Goal: Information Seeking & Learning: Learn about a topic

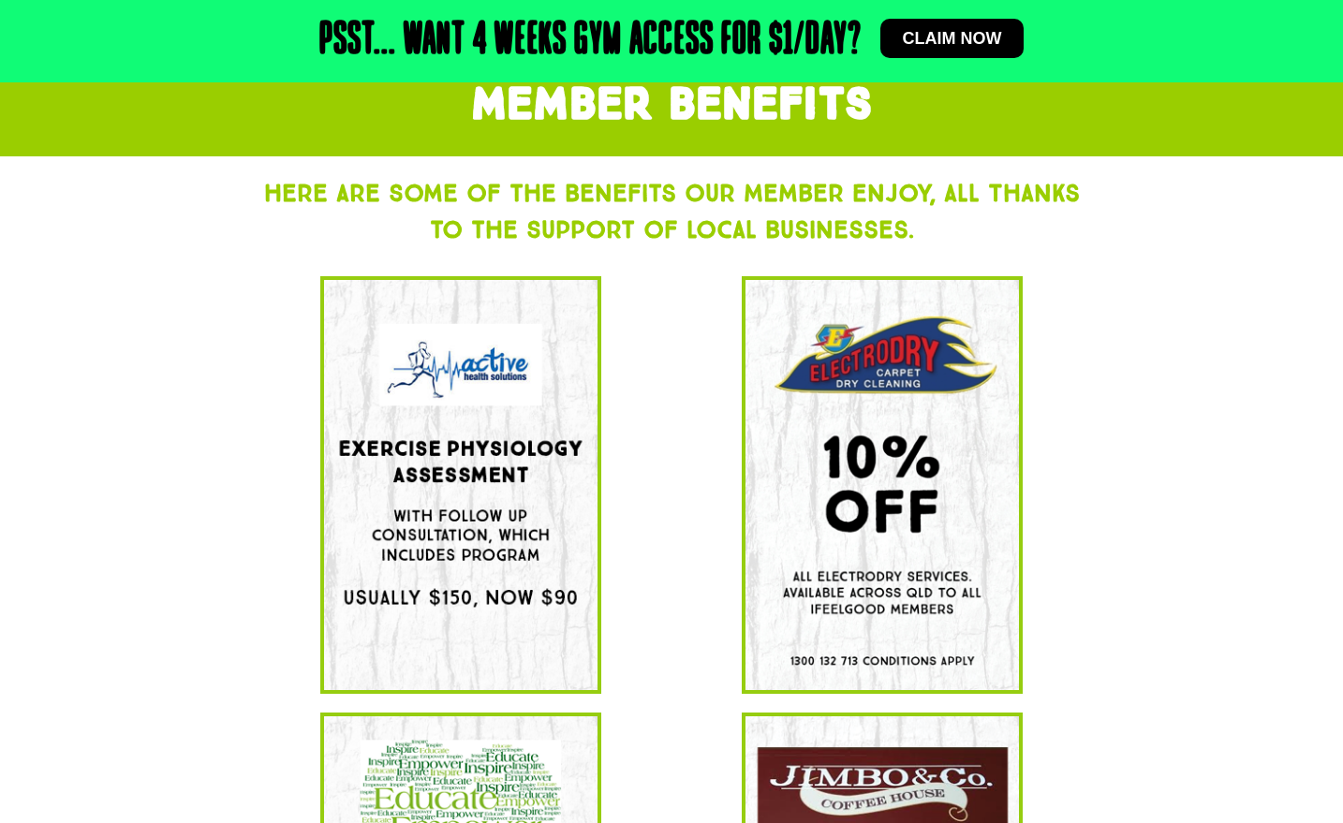
scroll to position [193, 0]
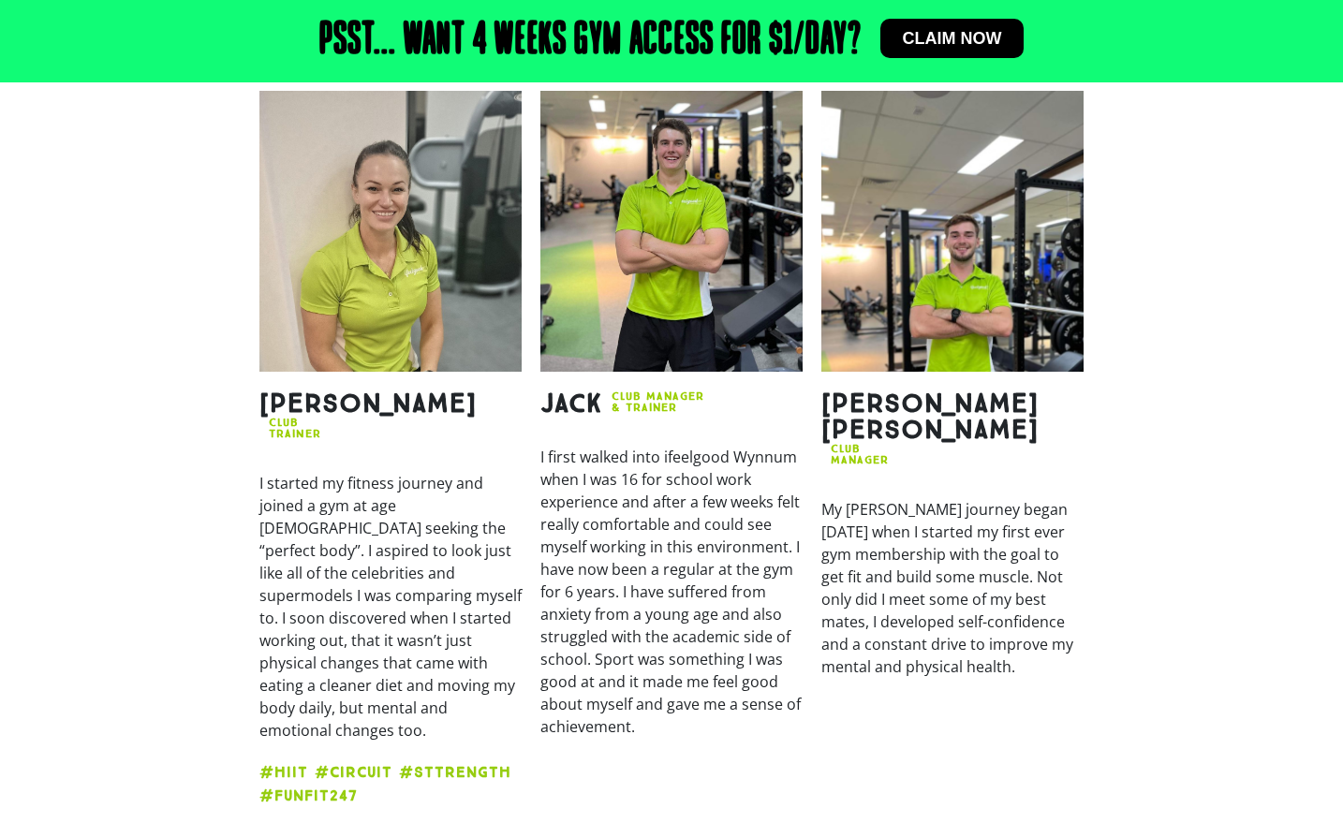
scroll to position [2363, 0]
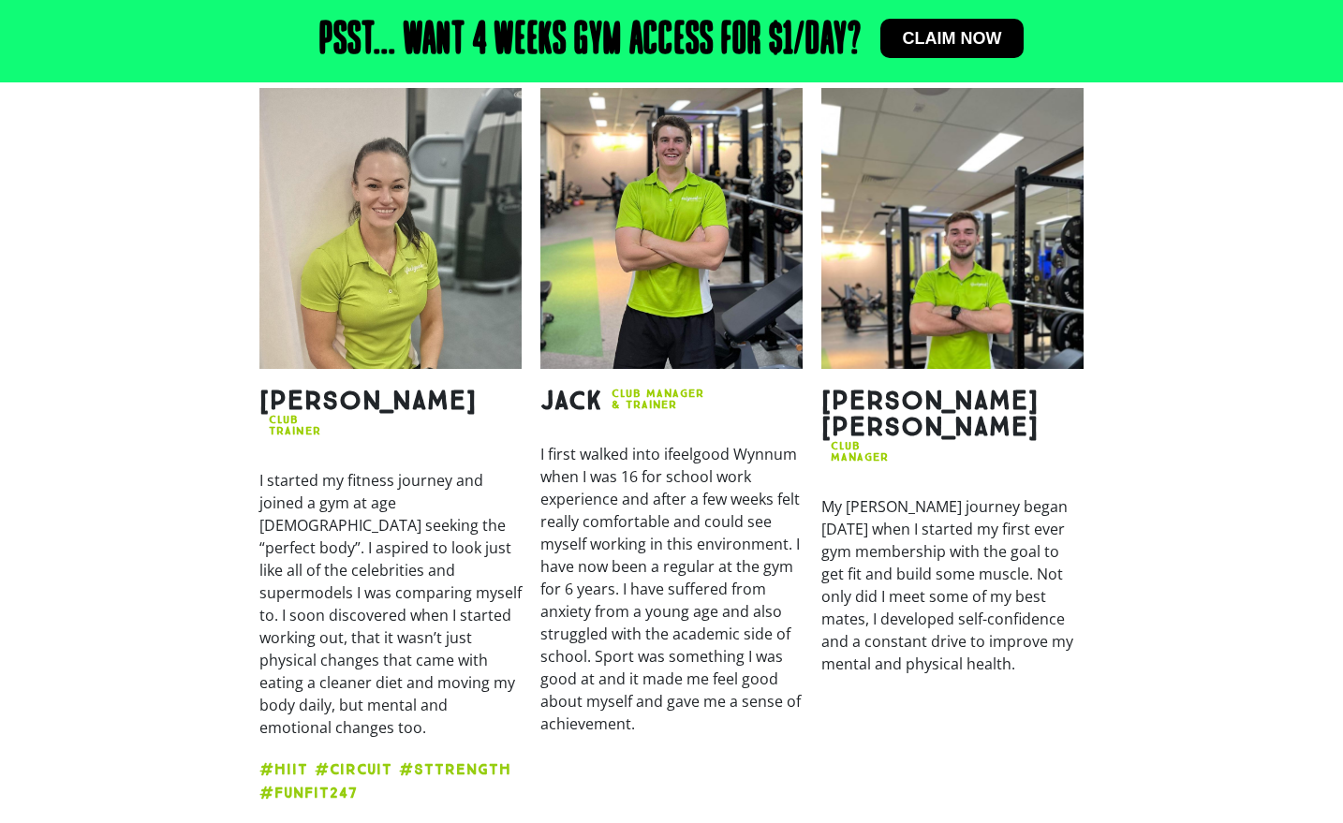
click at [1178, 730] on section "Bianca CLUB Trainer I started my fitness journey and joined a gym at age 14 see…" at bounding box center [671, 453] width 1343 height 748
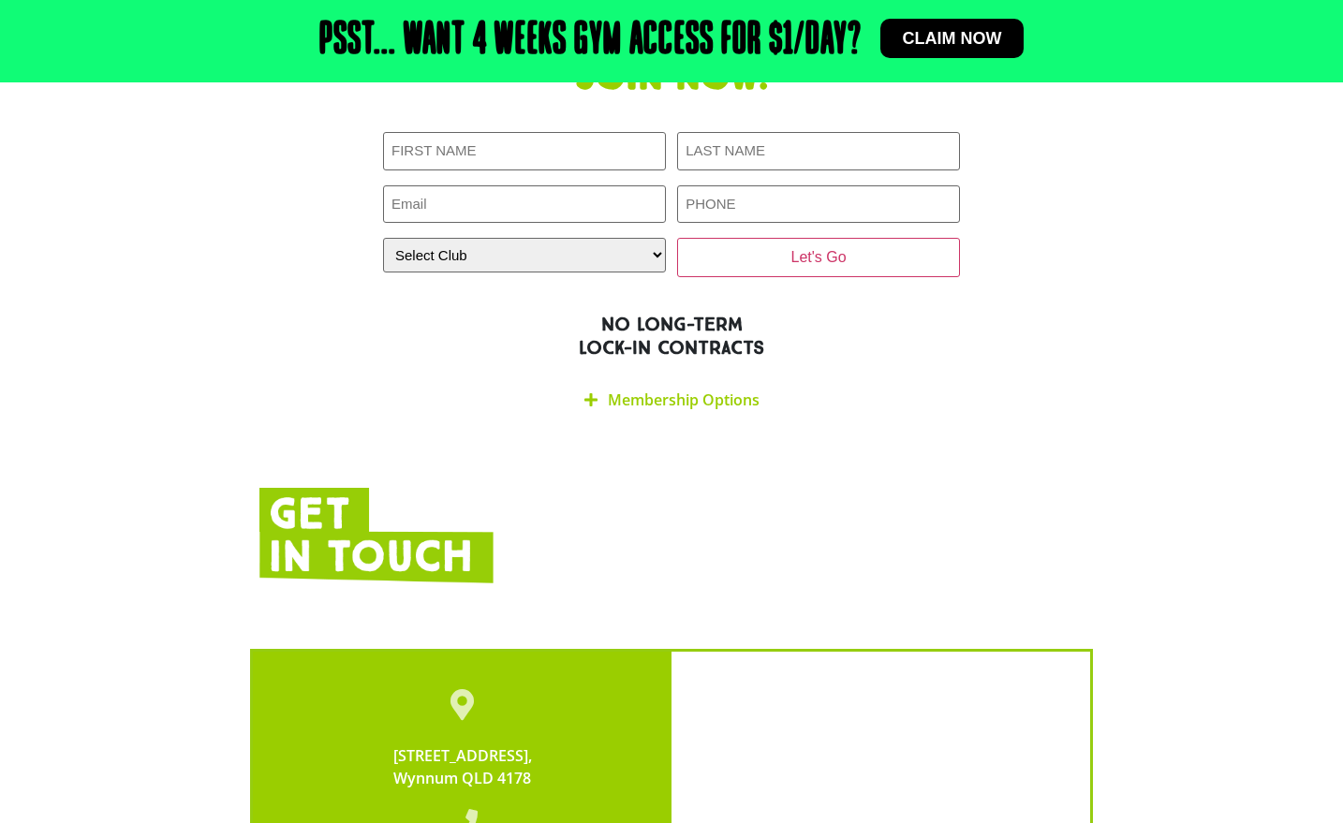
scroll to position [3306, 0]
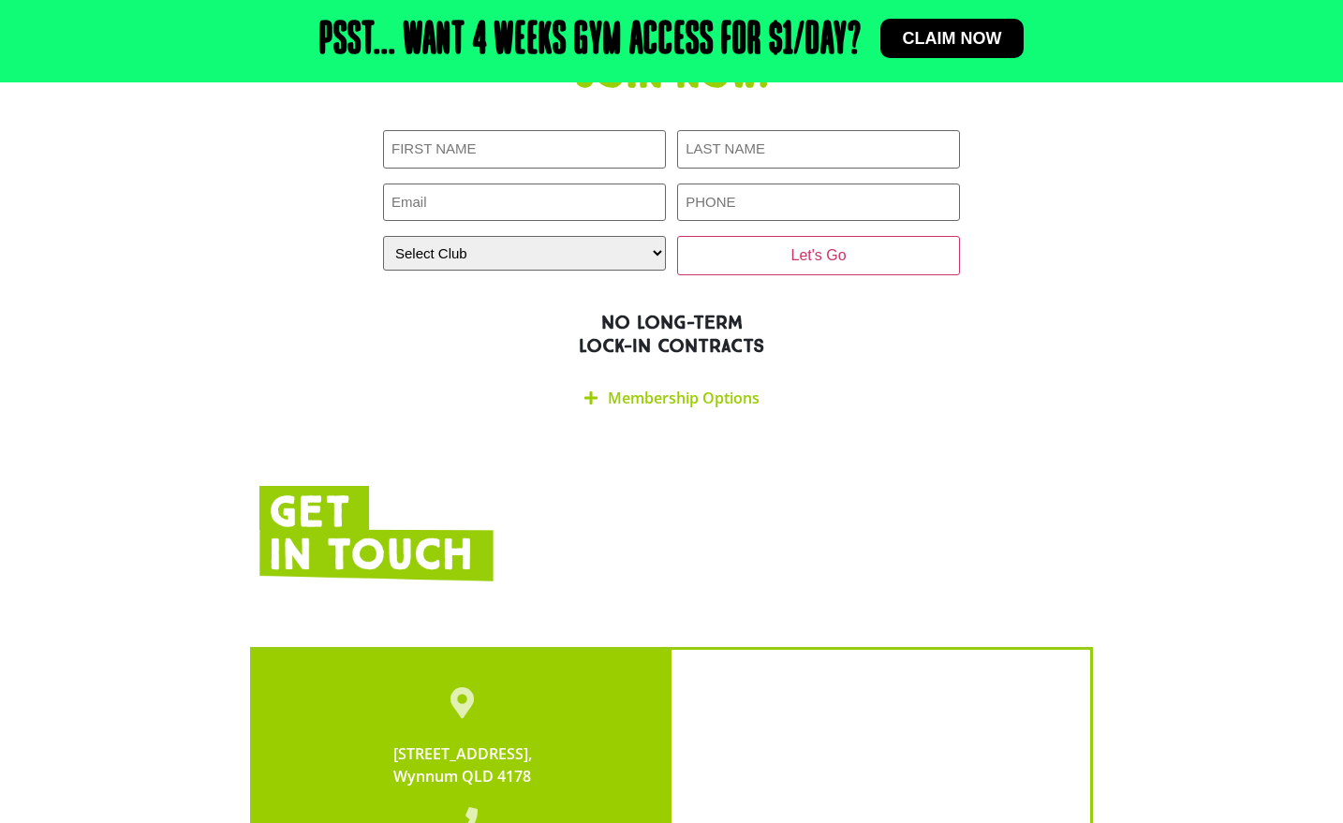
click at [696, 388] on link "Membership Options" at bounding box center [684, 398] width 152 height 21
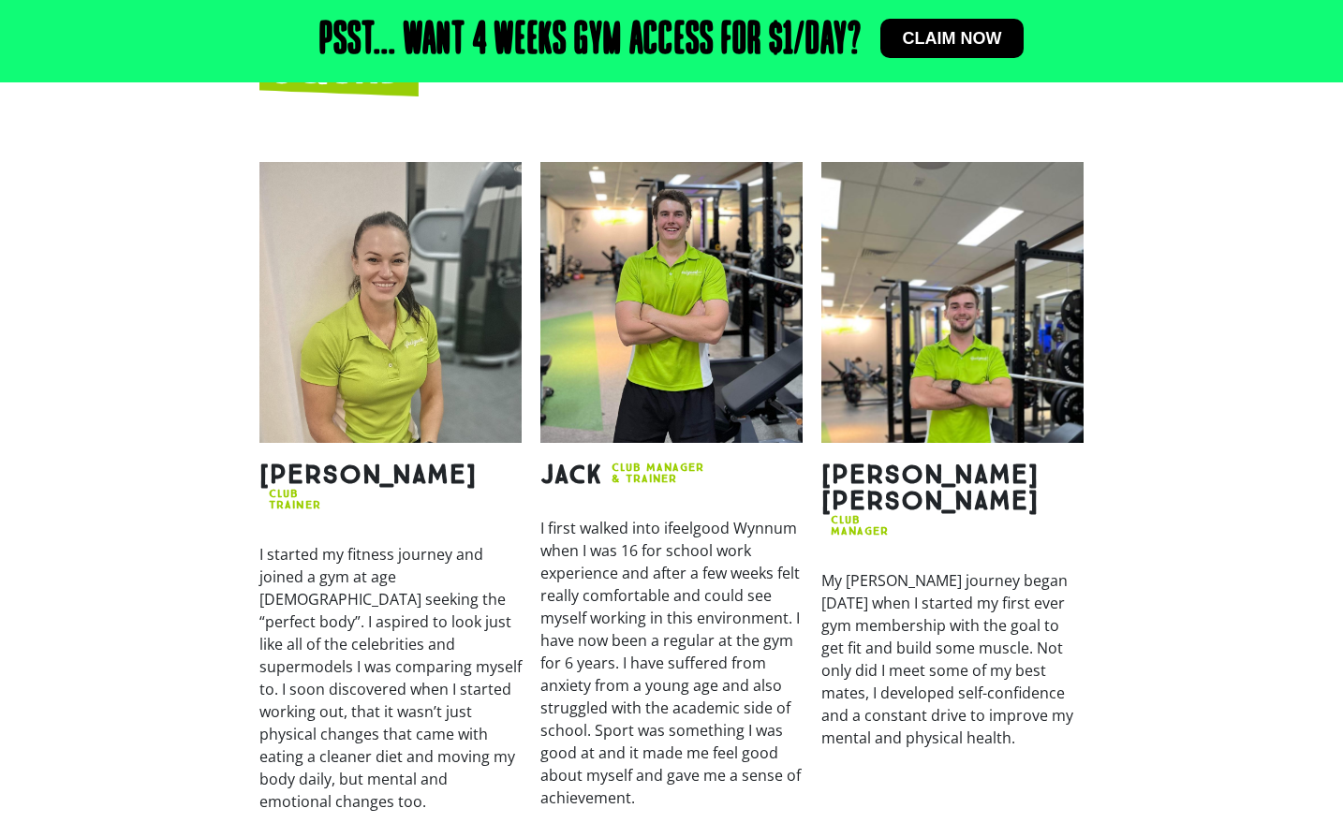
scroll to position [2272, 0]
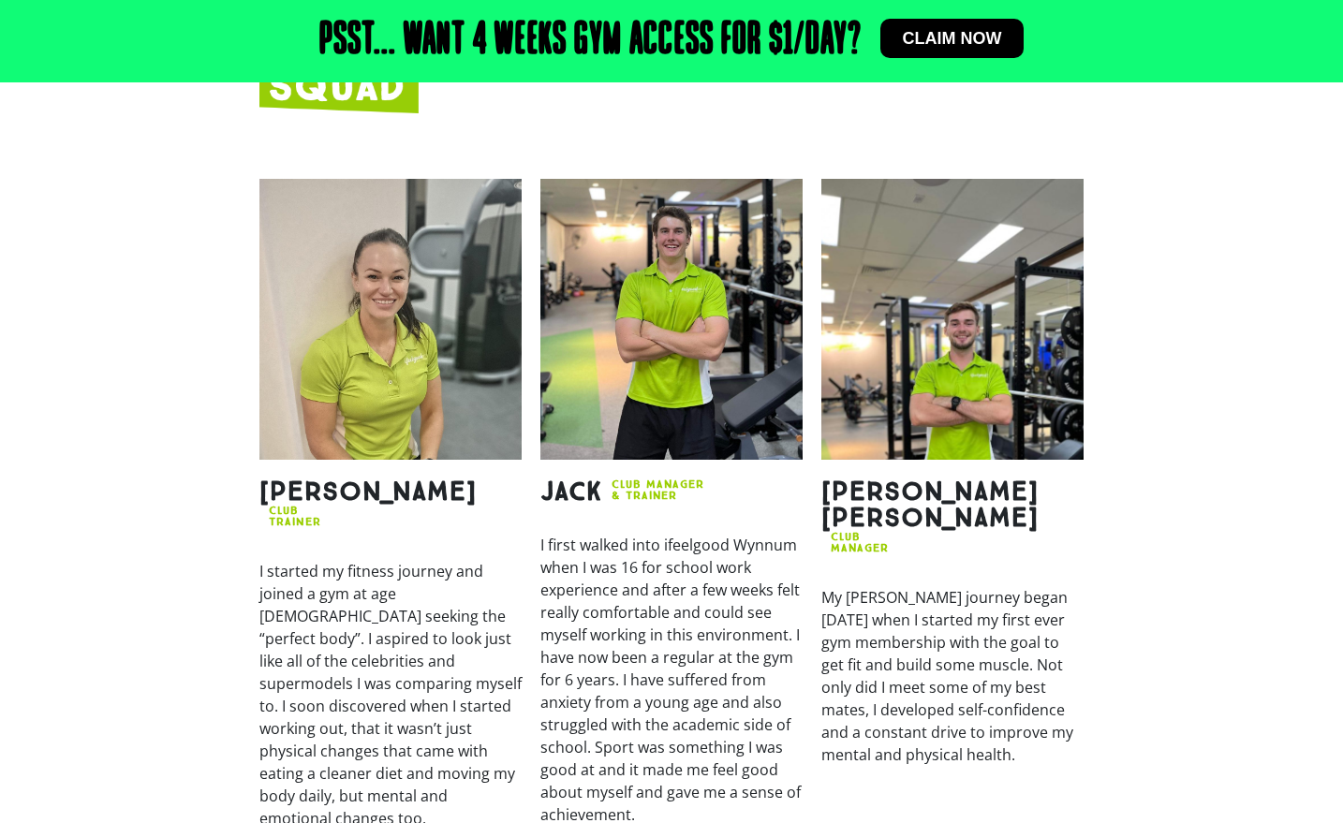
click at [656, 479] on h2 "CLUB MANAGER & TRAINER" at bounding box center [658, 490] width 93 height 22
click at [712, 310] on img at bounding box center [671, 319] width 262 height 281
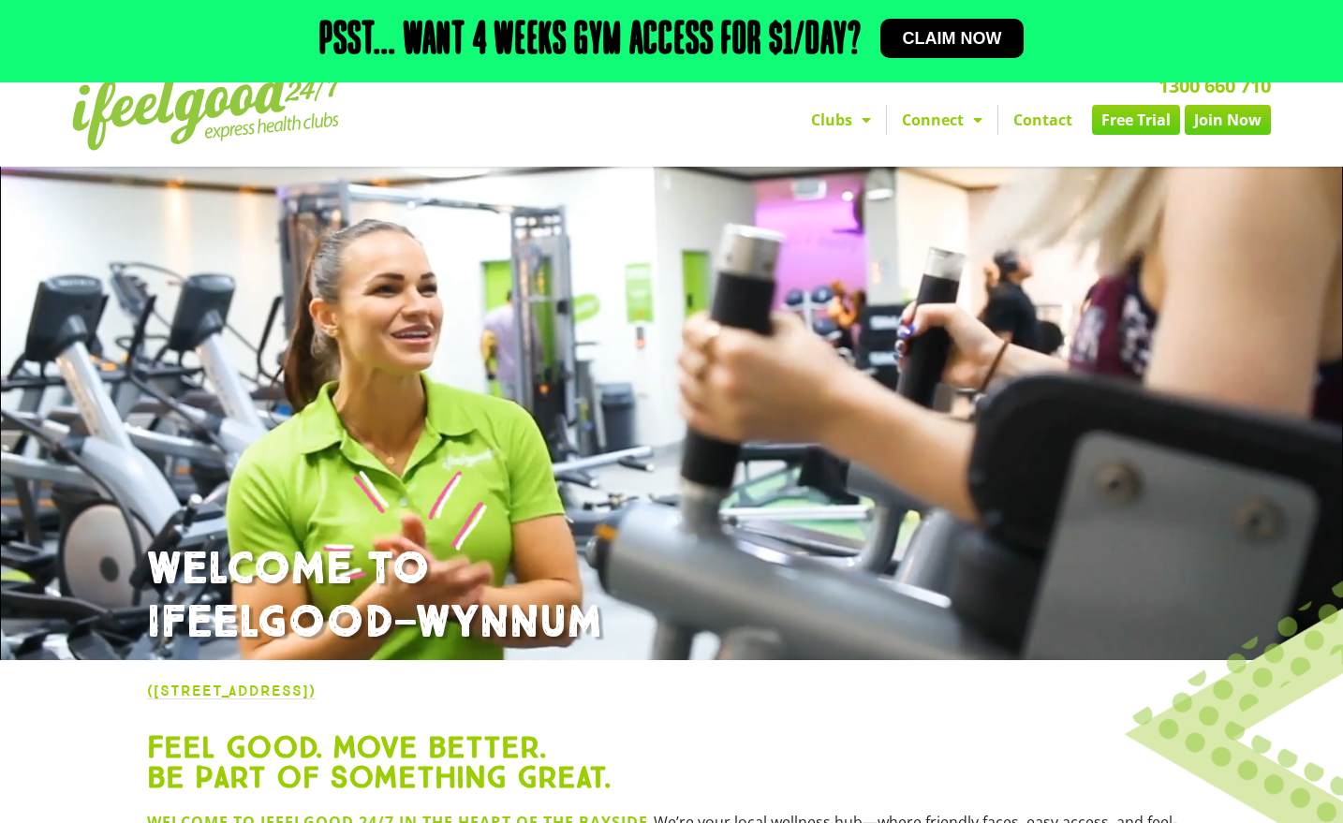
scroll to position [0, 0]
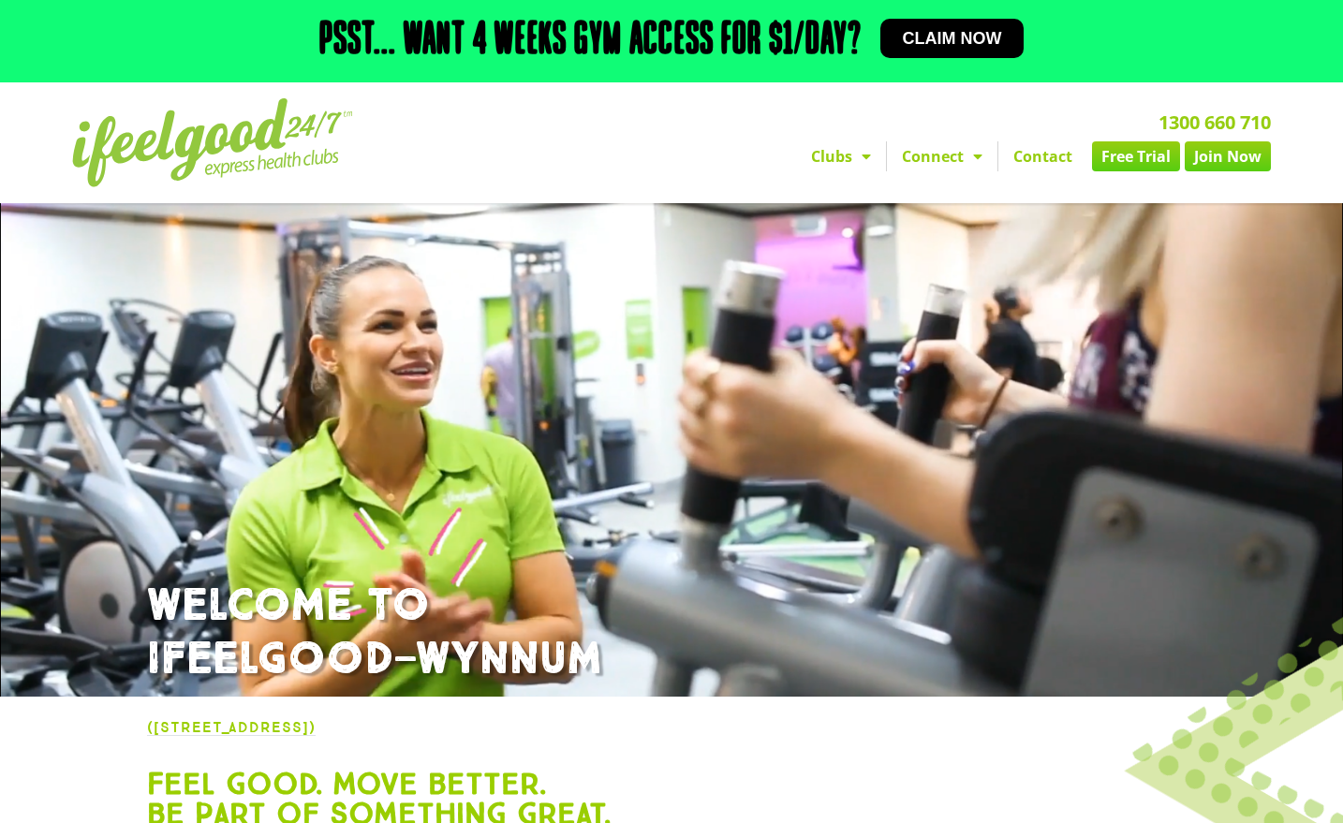
click at [856, 165] on span "Menu" at bounding box center [861, 157] width 19 height 34
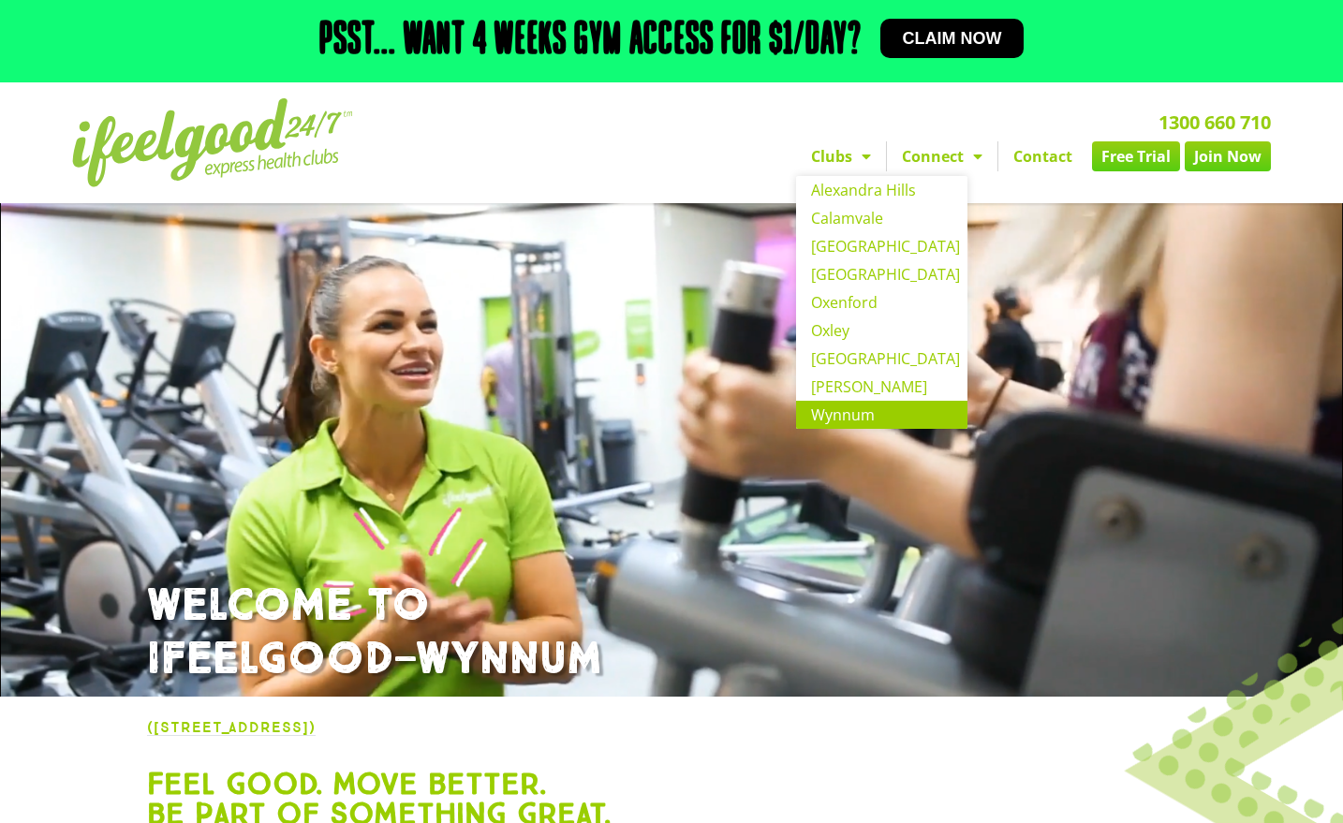
click at [966, 159] on span "Menu" at bounding box center [973, 157] width 19 height 34
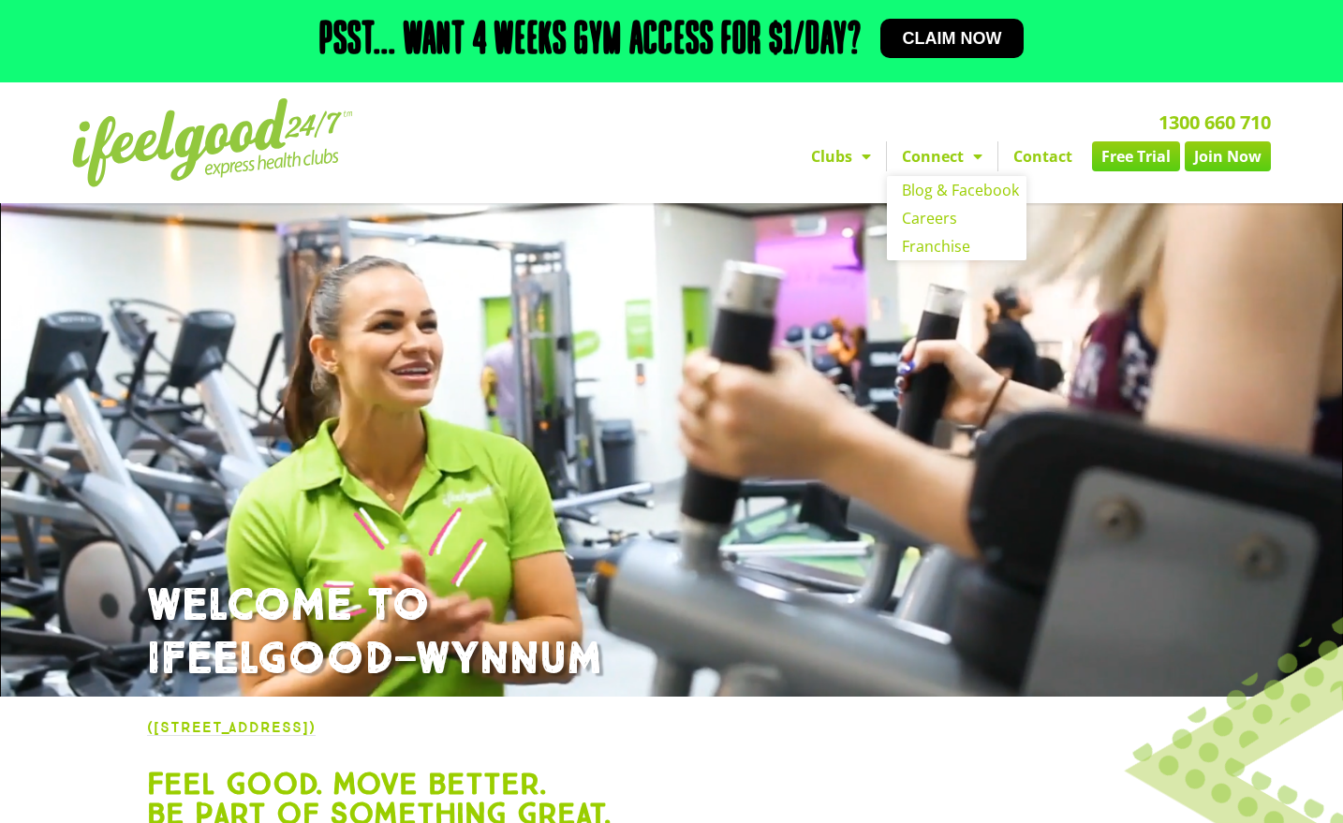
click at [1045, 159] on link "Contact" at bounding box center [1042, 156] width 89 height 30
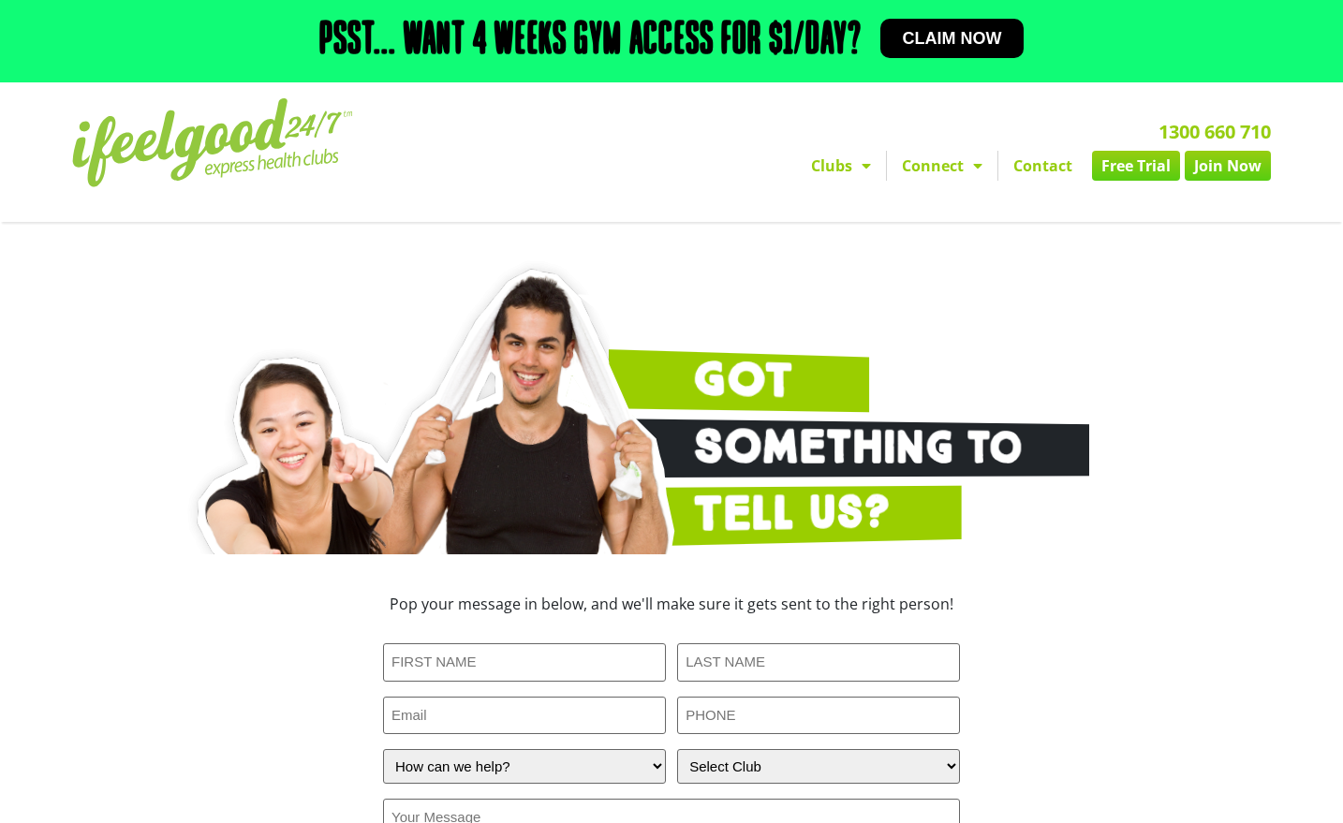
click at [1047, 169] on link "Contact" at bounding box center [1042, 166] width 89 height 30
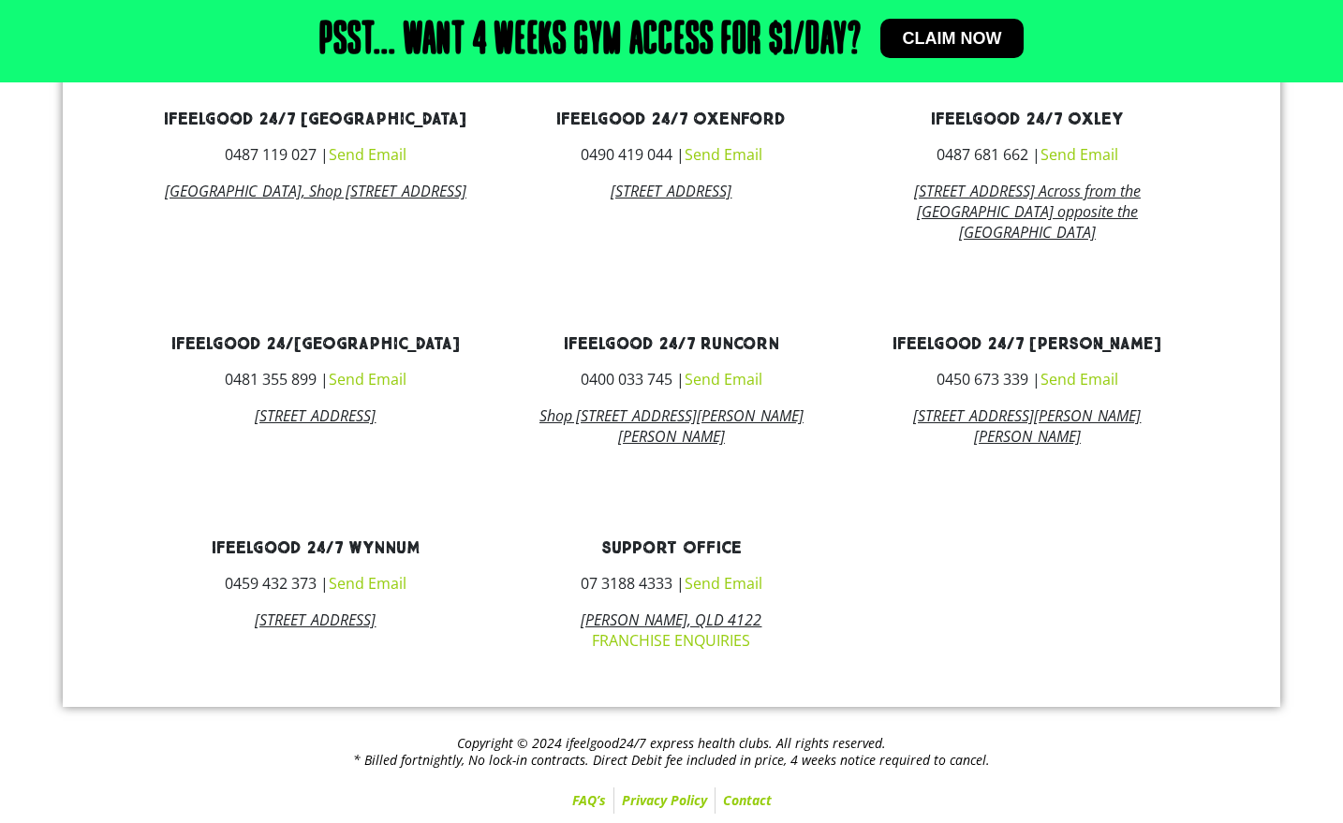
scroll to position [1187, 0]
click at [585, 808] on link "FAQ’s" at bounding box center [589, 801] width 49 height 26
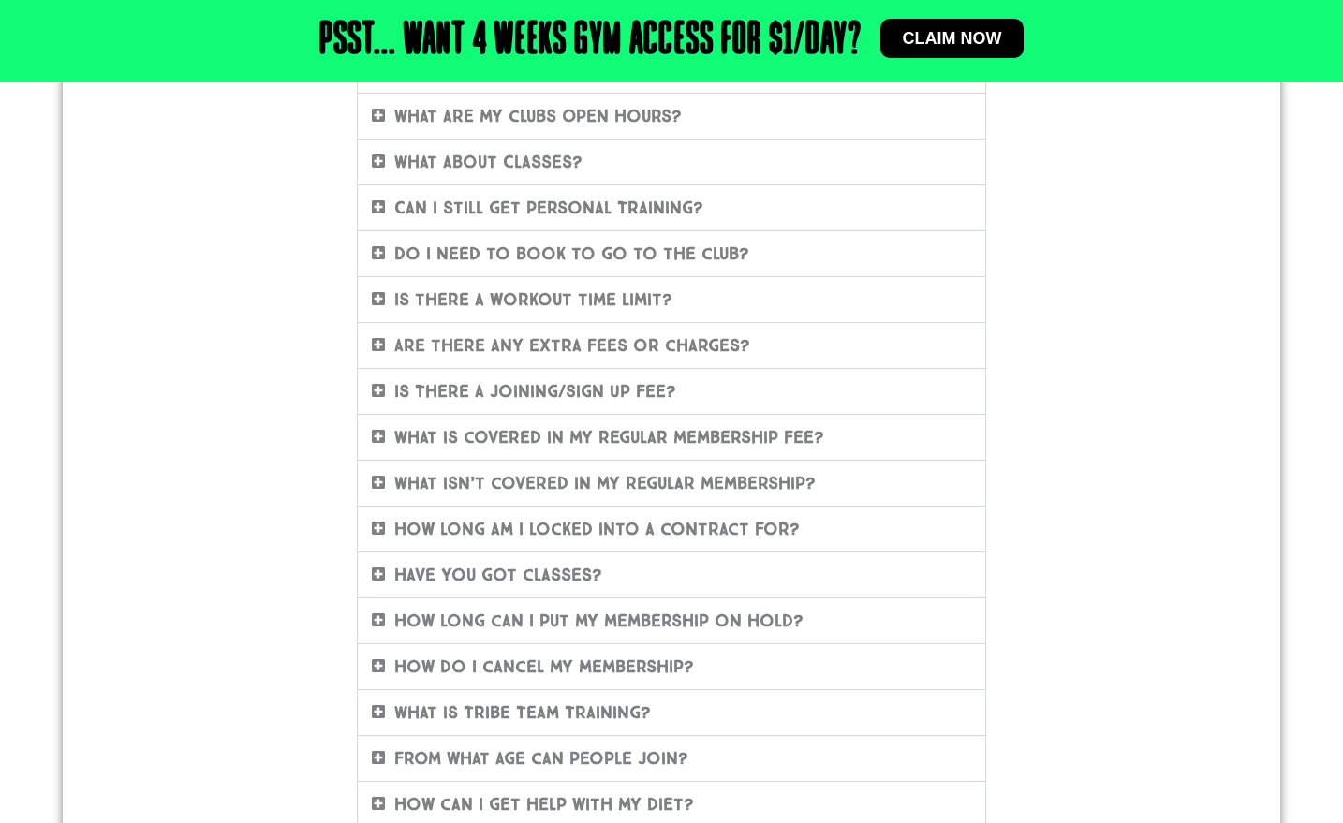
scroll to position [437, 0]
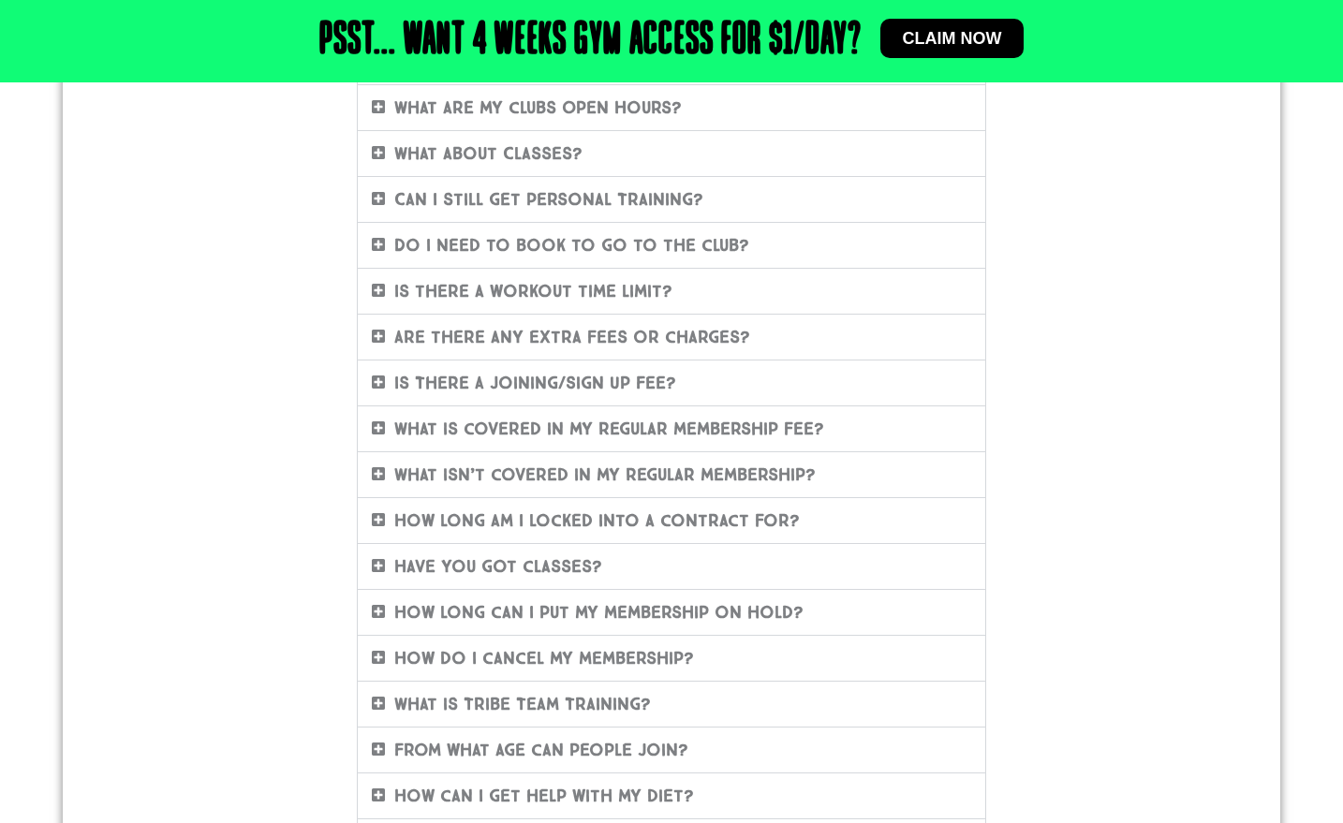
click at [658, 389] on link "Is There A Joining/Sign Up Fee?" at bounding box center [535, 383] width 282 height 21
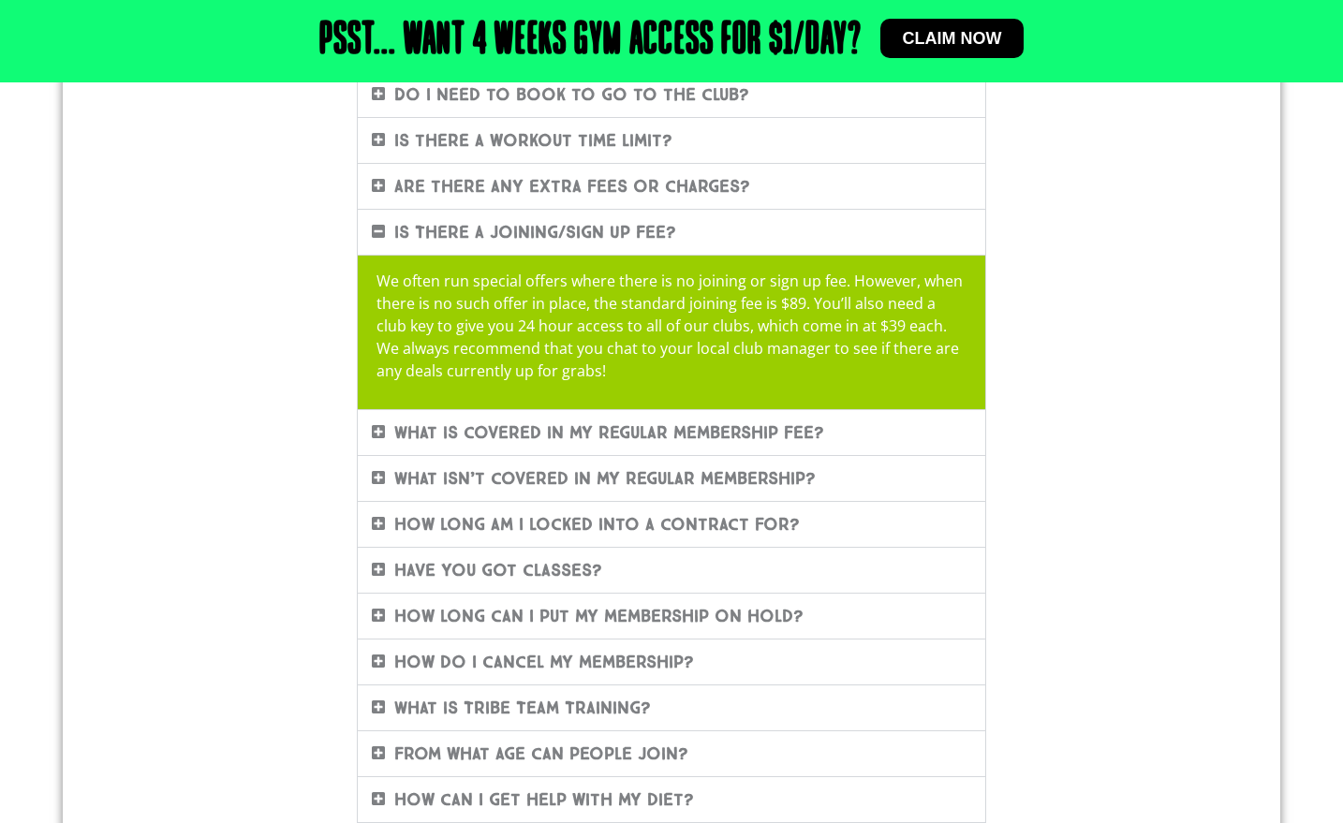
scroll to position [588, 0]
click at [769, 426] on link "What is covered in my regular membership fee?" at bounding box center [609, 432] width 430 height 21
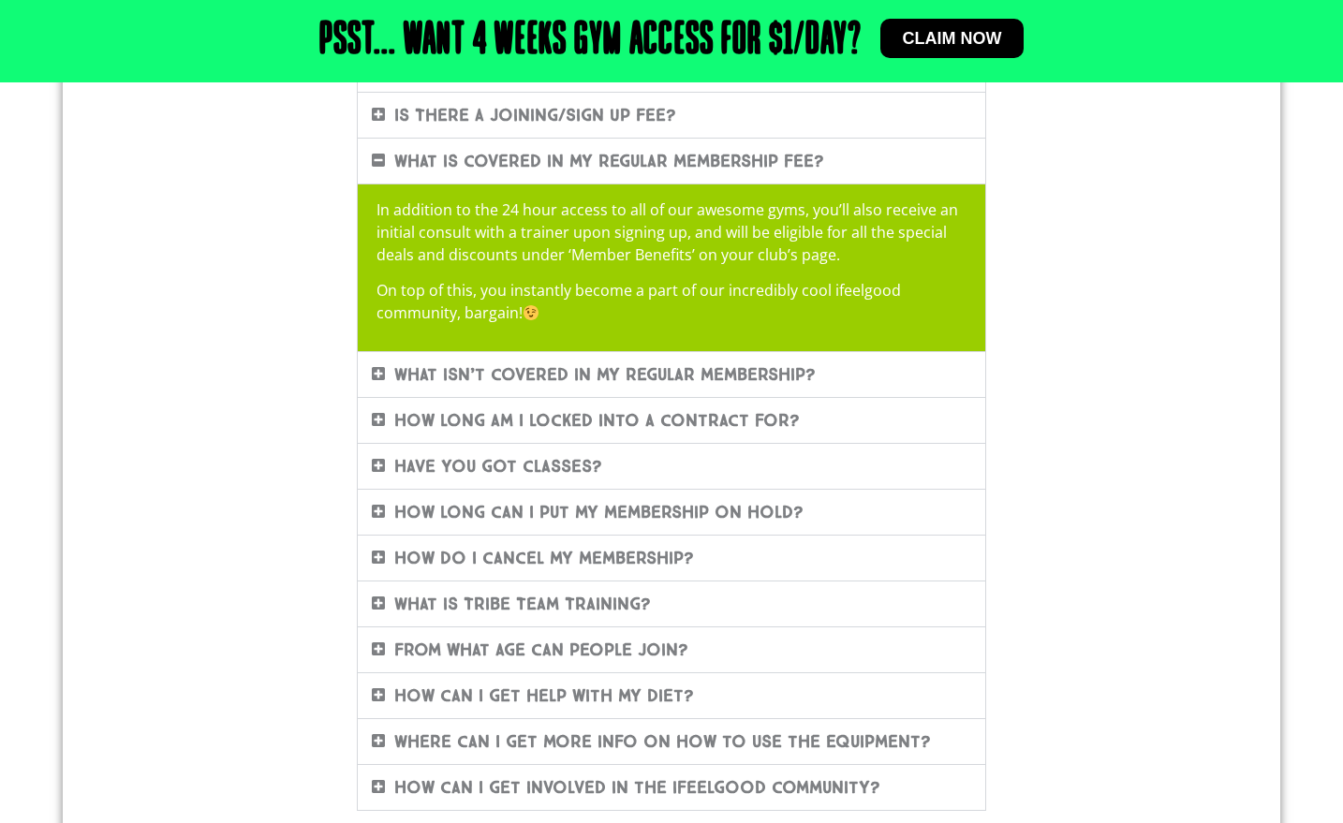
scroll to position [715, 0]
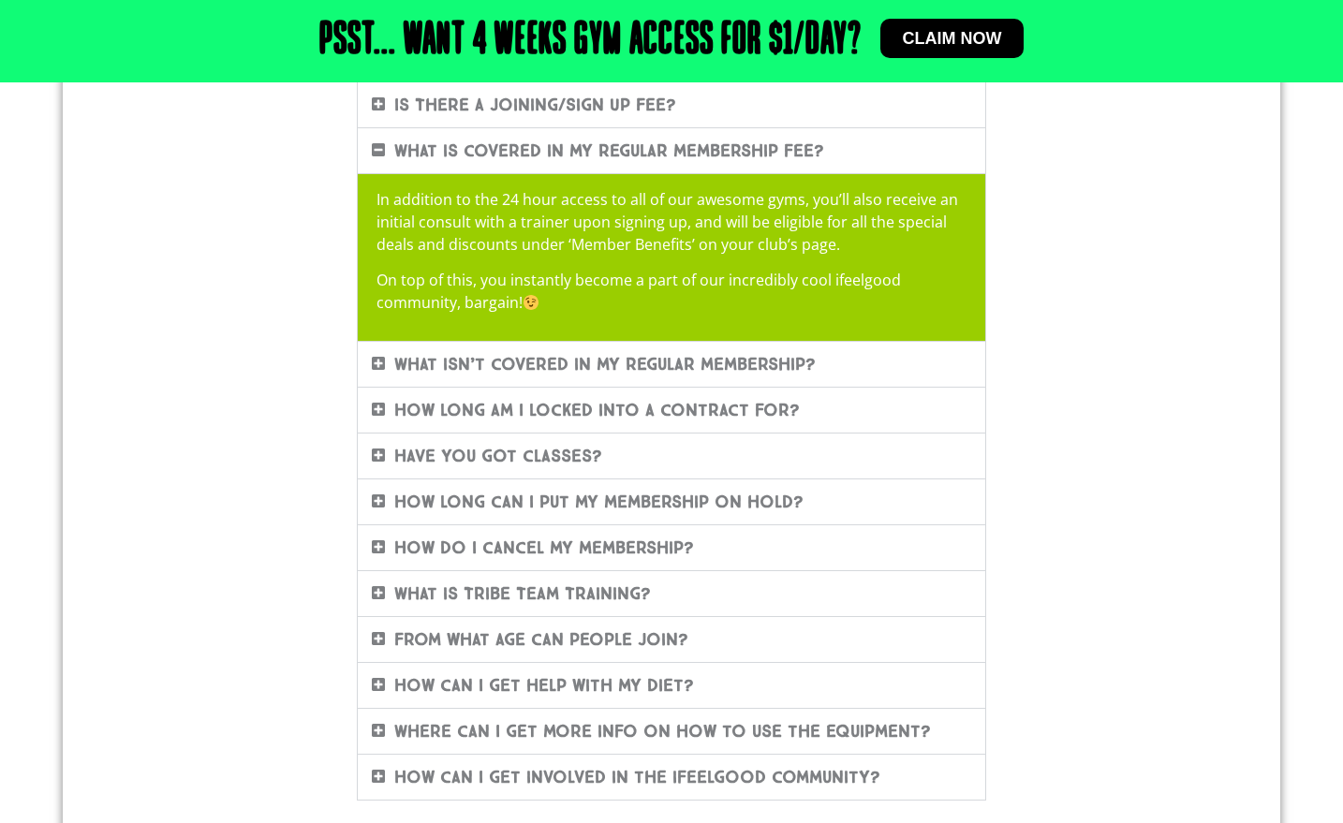
click at [789, 354] on link "What isn’t covered in my regular membership?" at bounding box center [604, 364] width 421 height 21
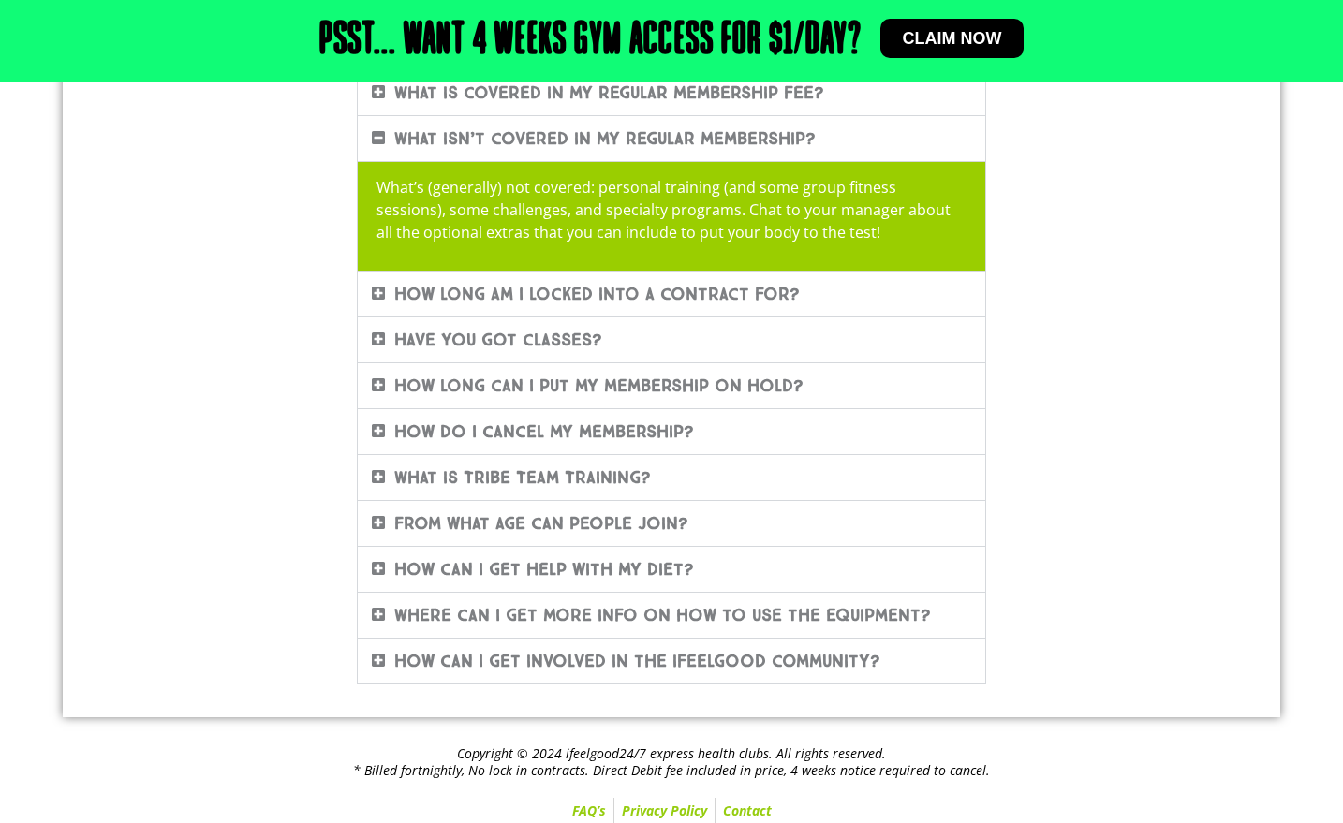
scroll to position [777, 0]
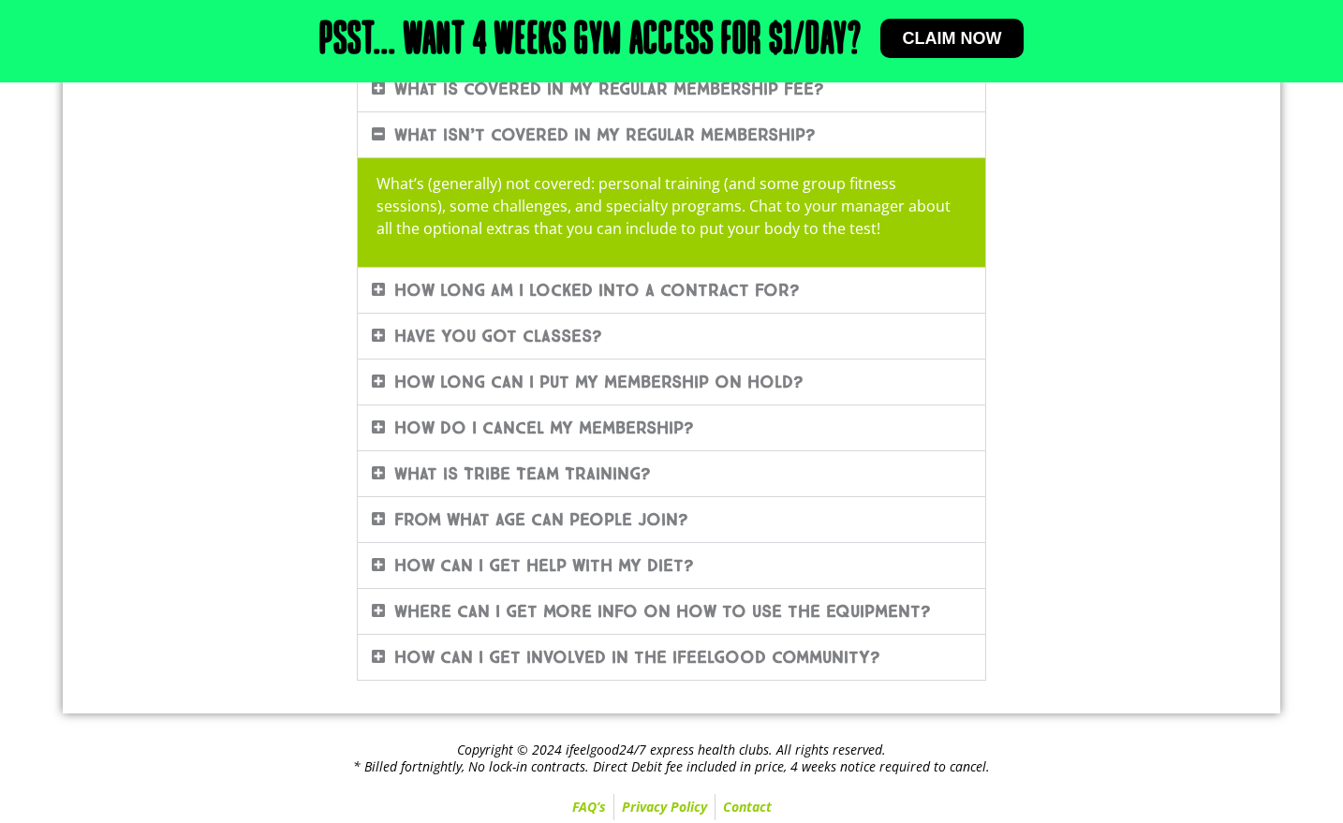
click at [735, 283] on link "How long am I locked into a contract for?" at bounding box center [596, 290] width 405 height 21
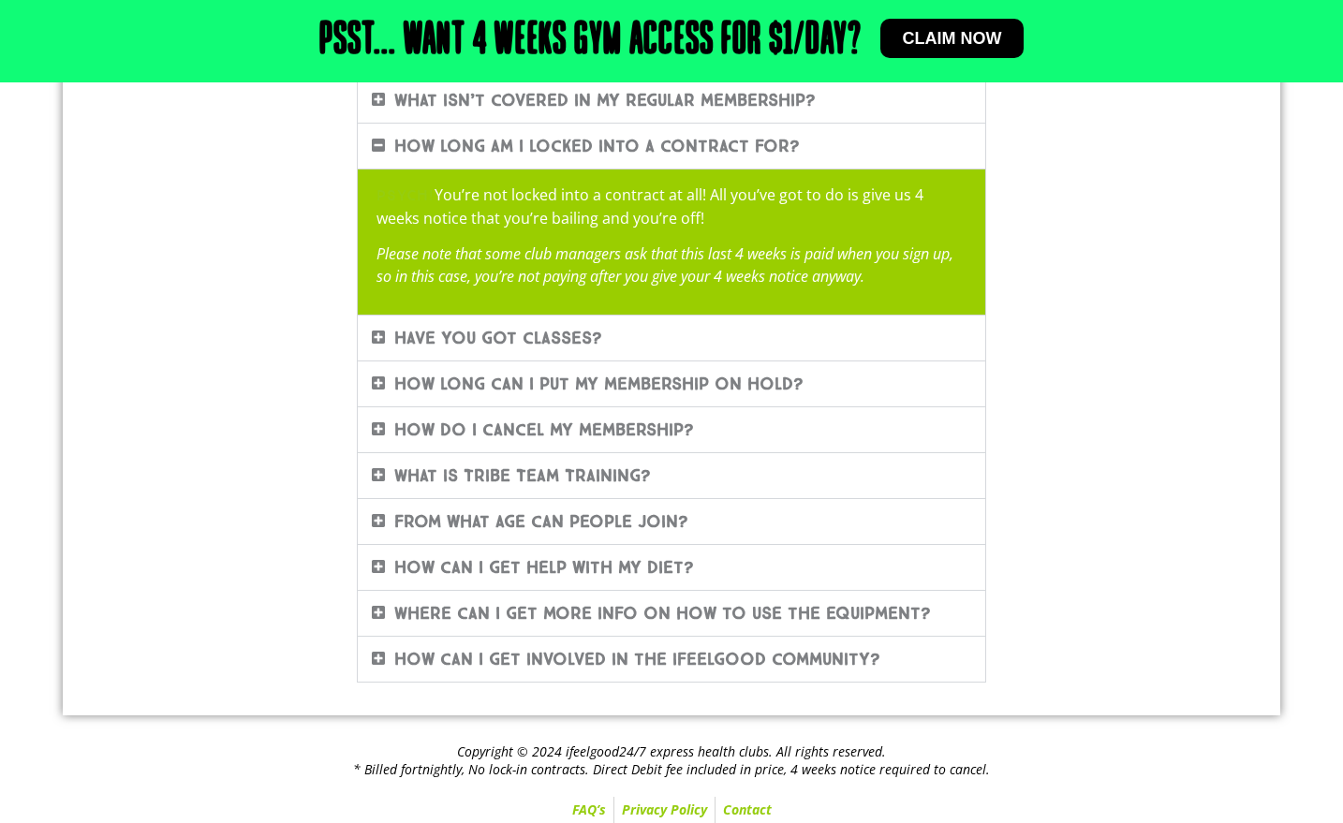
scroll to position [814, 0]
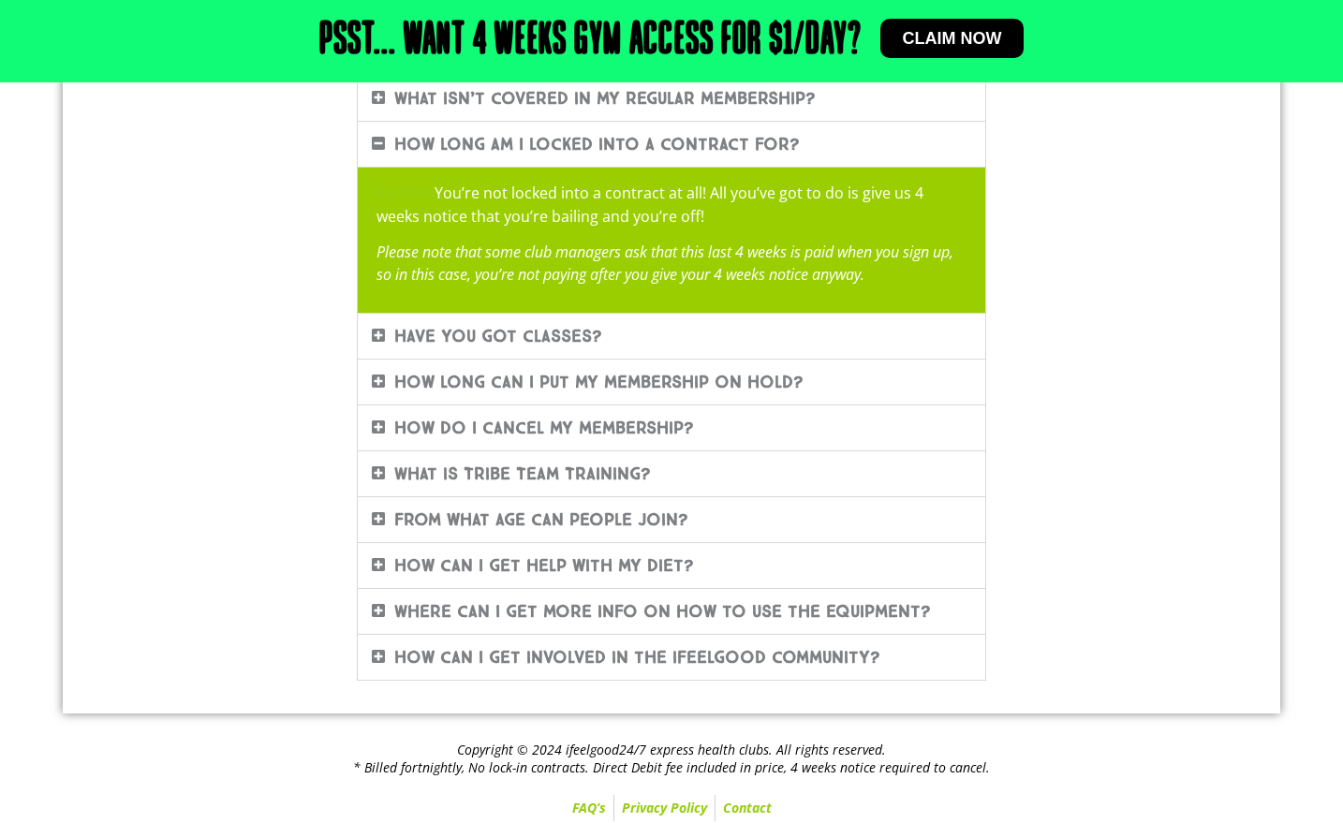
click at [752, 384] on link "How long can I put my membership on hold?" at bounding box center [598, 382] width 409 height 21
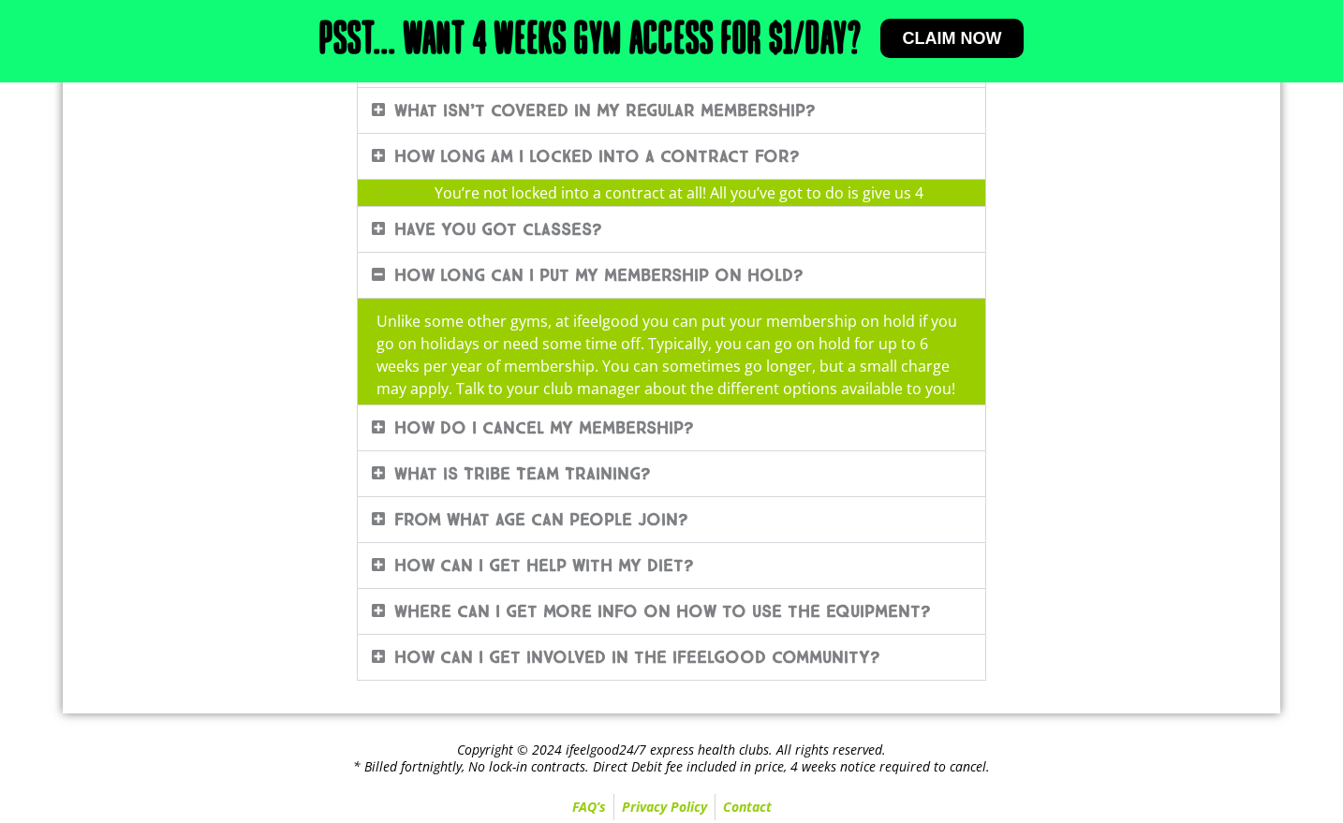
scroll to position [800, 0]
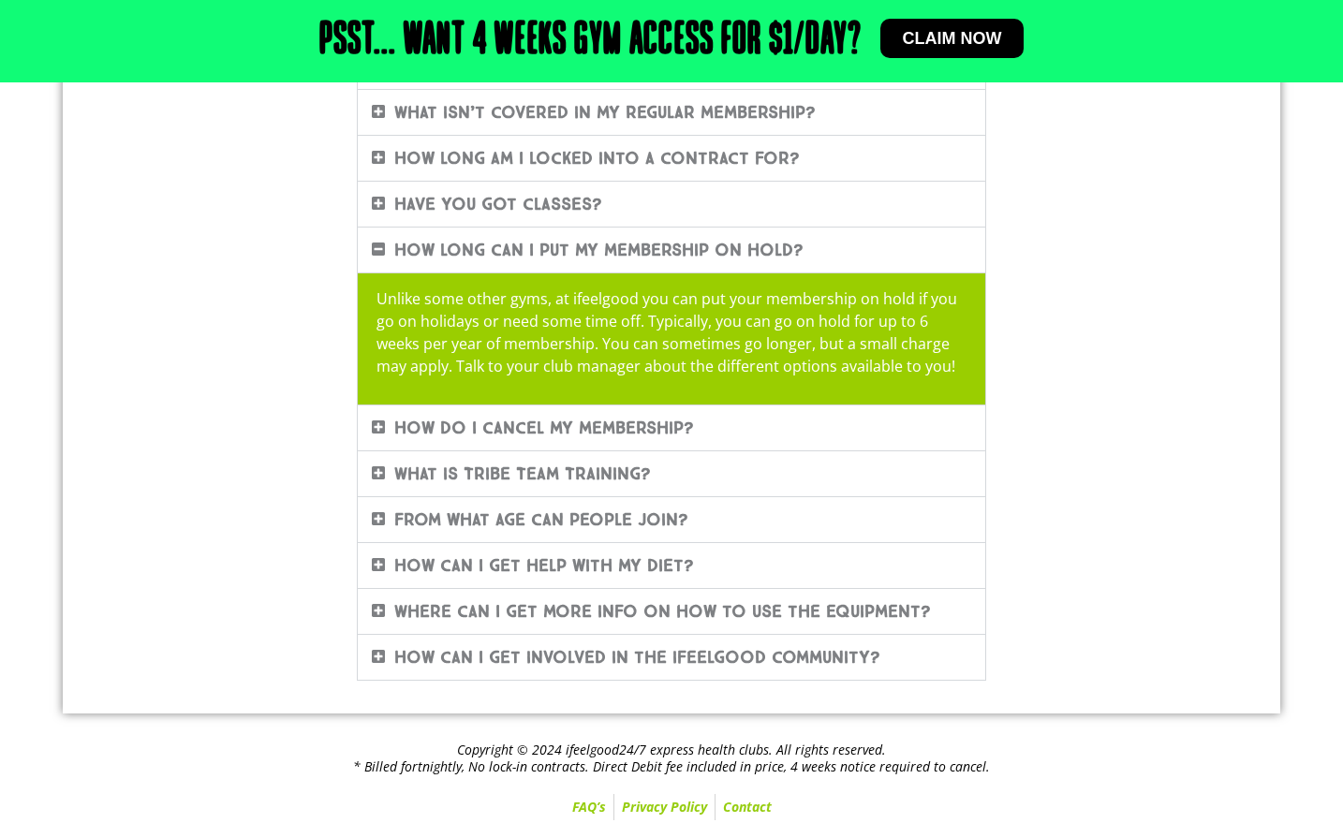
click at [689, 420] on link "How do I cancel my membership?" at bounding box center [544, 428] width 300 height 21
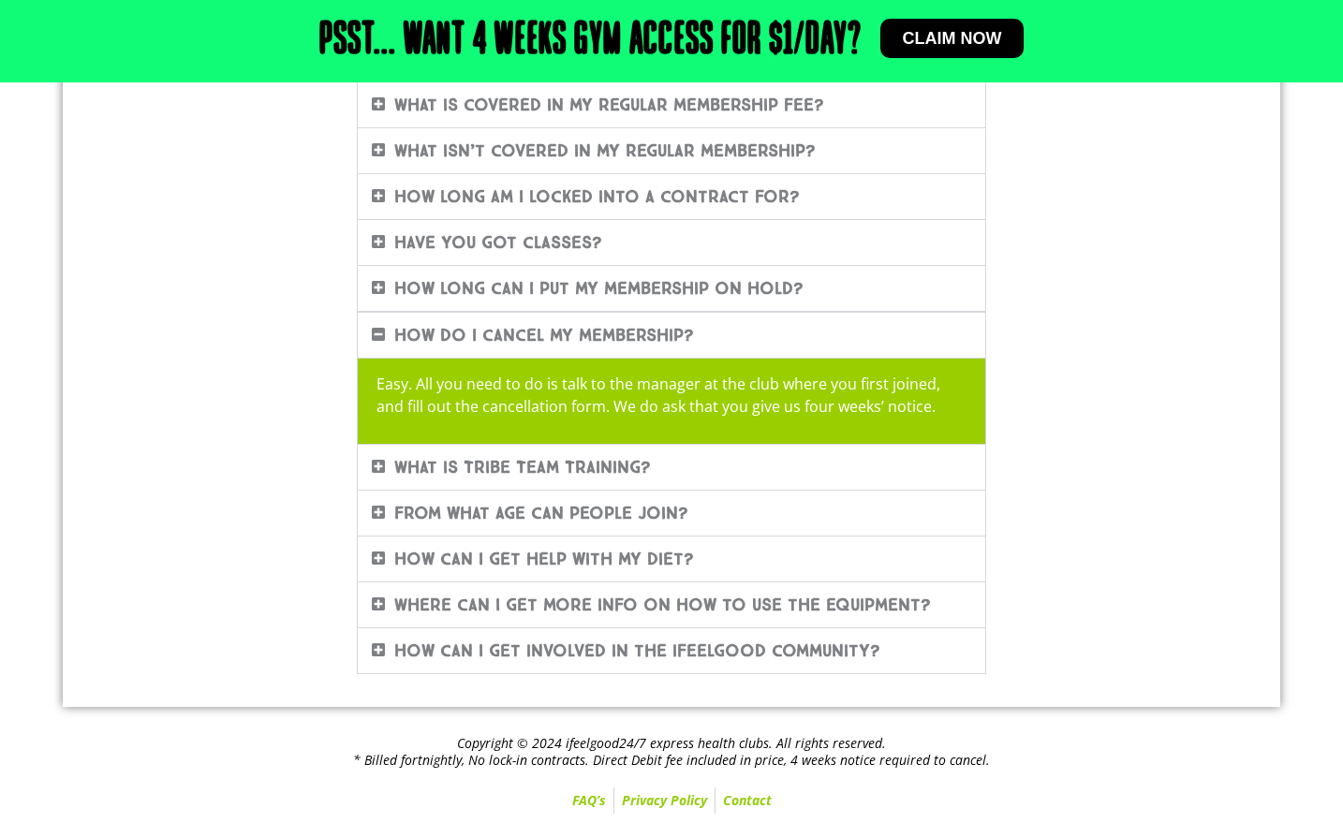
scroll to position [755, 0]
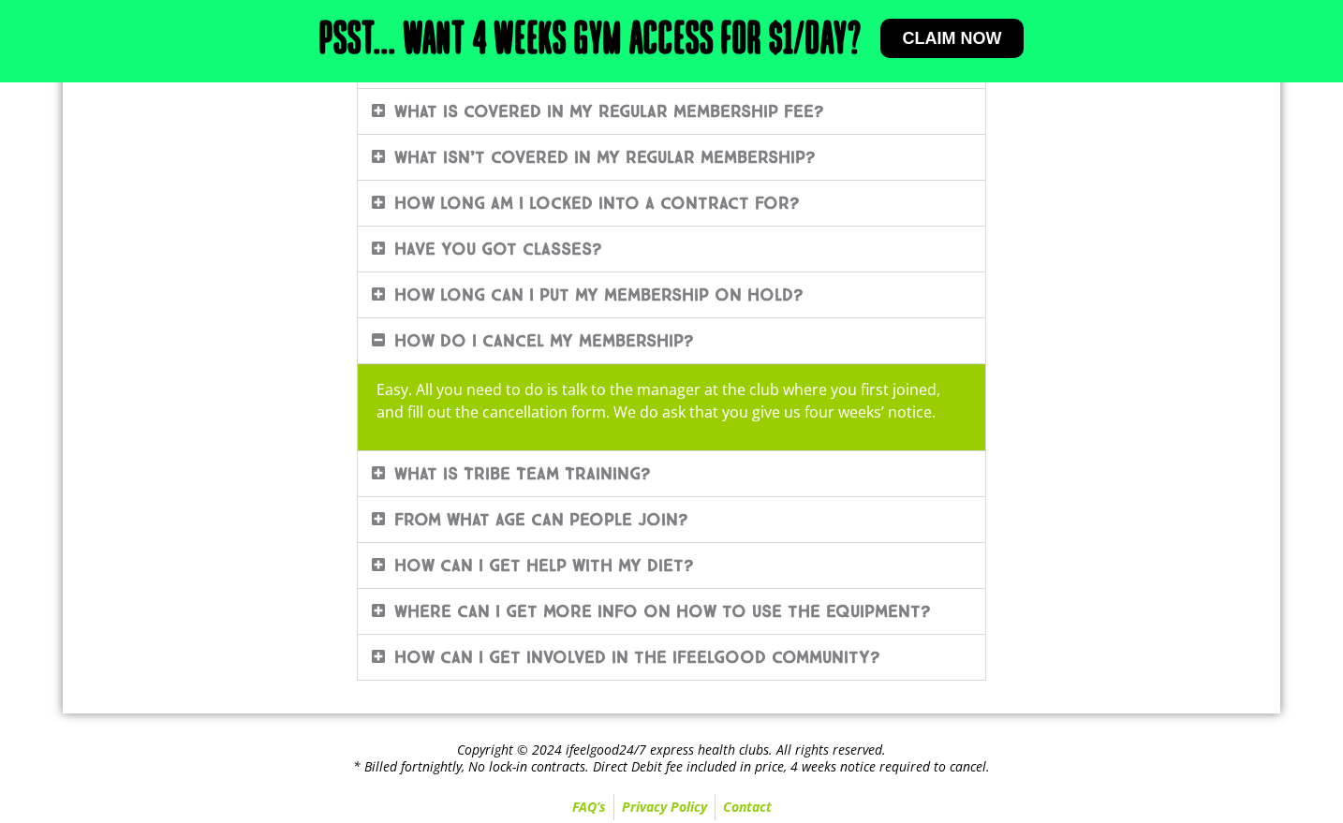
click at [733, 515] on div "From what age can people join?" at bounding box center [671, 519] width 627 height 45
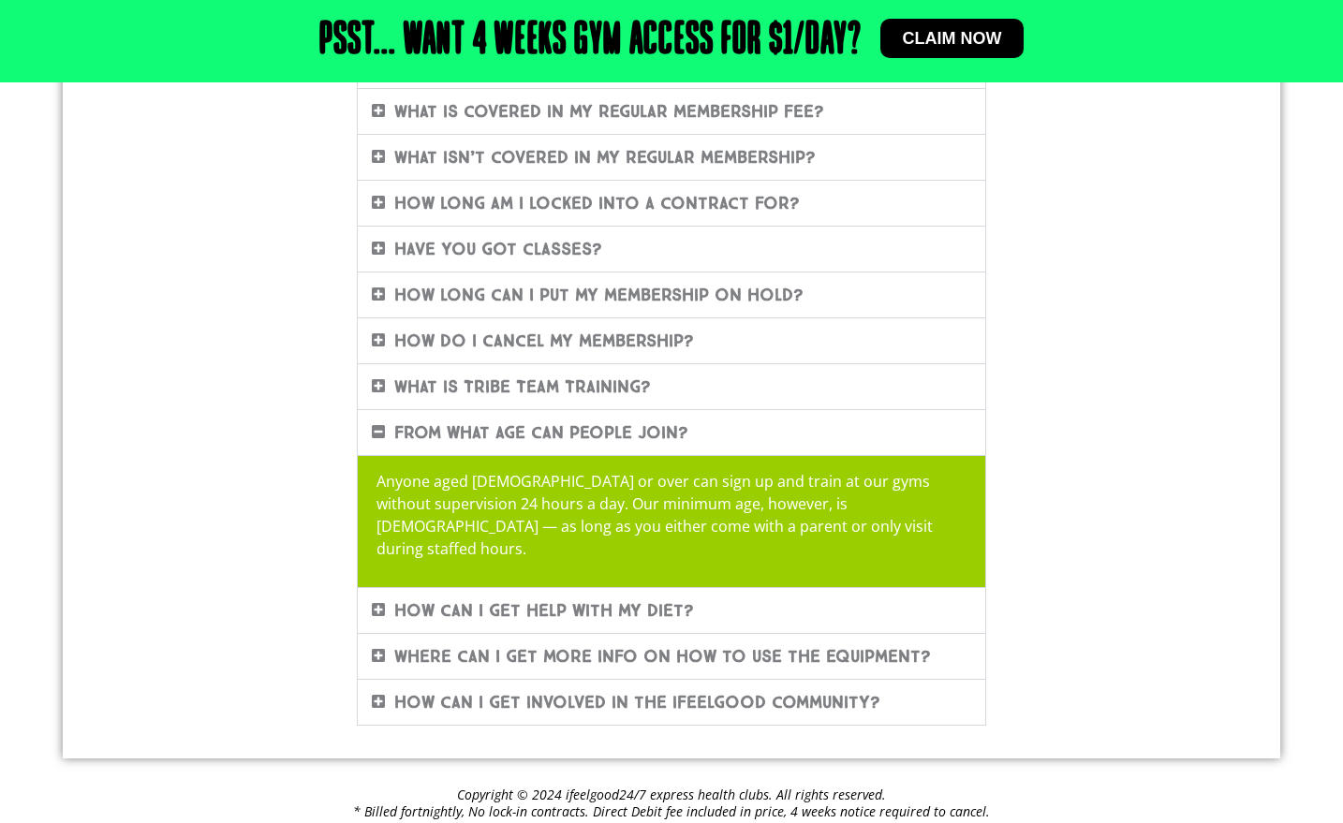
click at [665, 600] on link "How can I get help with my diet?" at bounding box center [544, 610] width 300 height 21
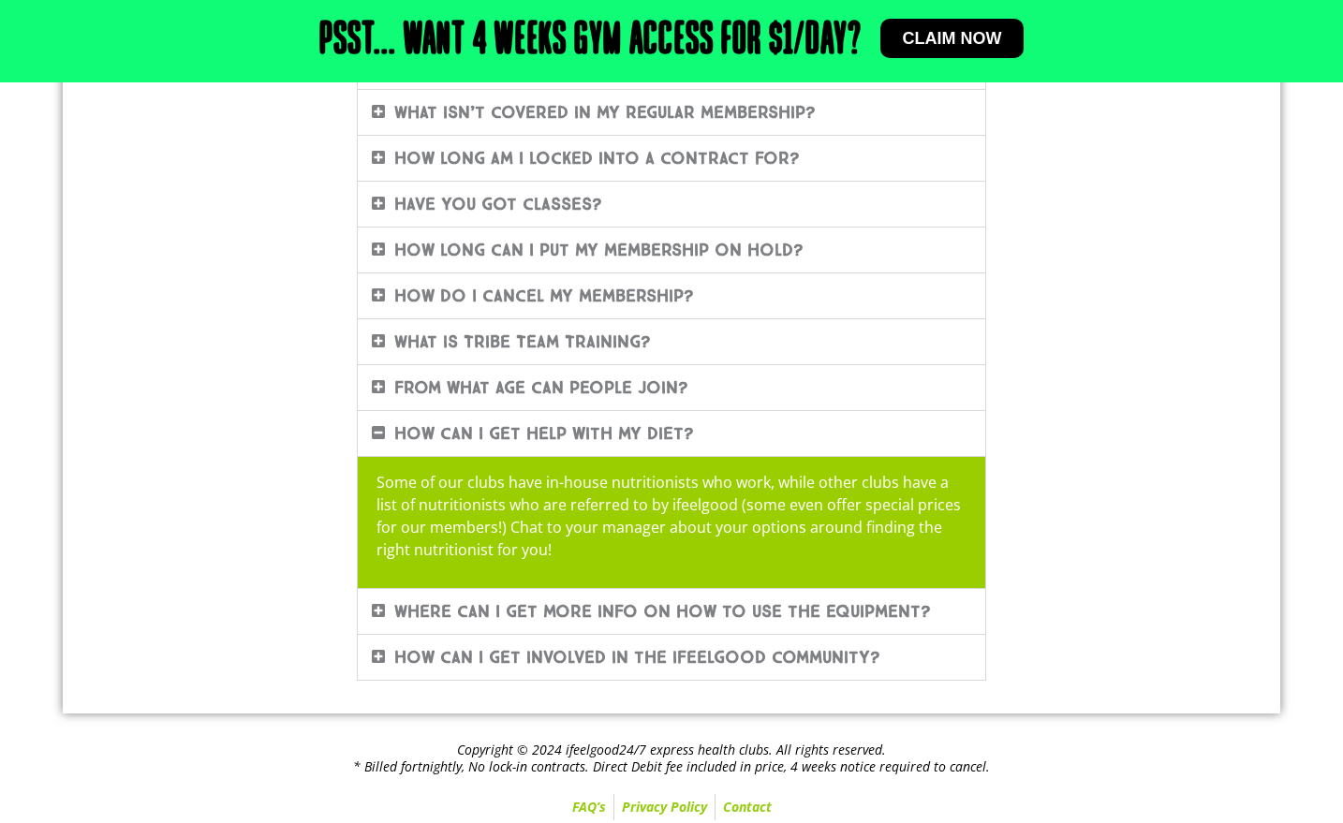
scroll to position [800, 0]
click at [957, 46] on span "Claim now" at bounding box center [952, 38] width 99 height 17
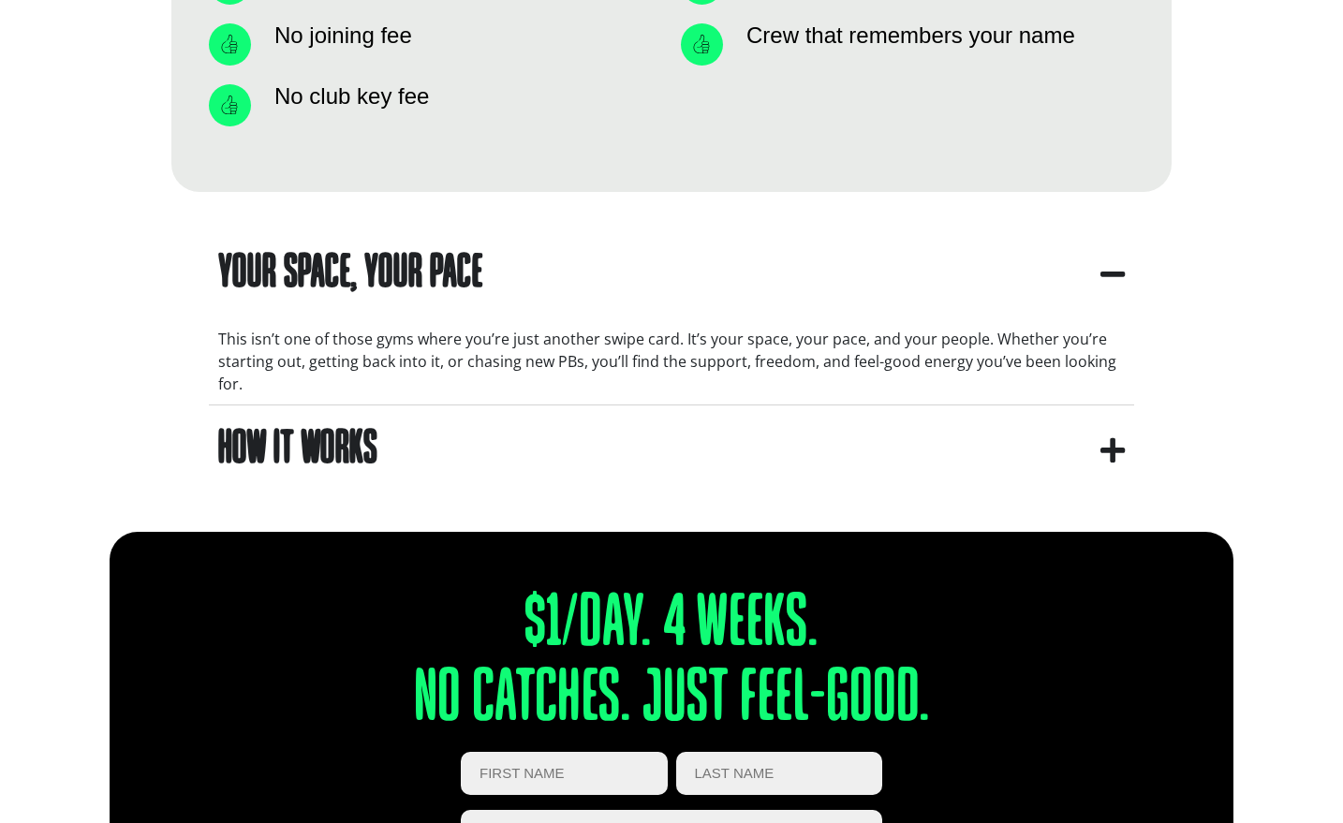
scroll to position [1547, 0]
